Goal: Navigation & Orientation: Find specific page/section

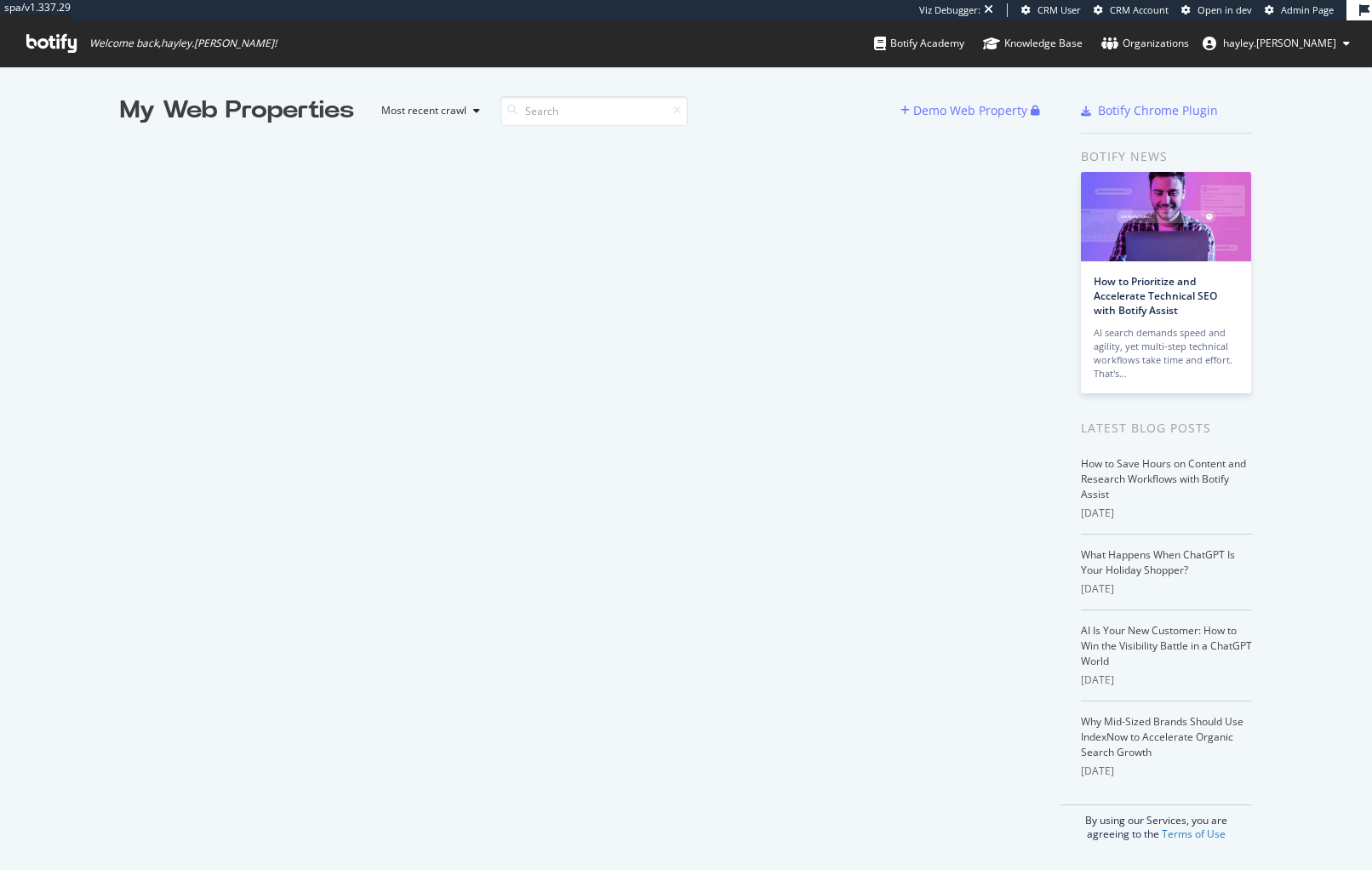
scroll to position [858, 1346]
